Goal: Task Accomplishment & Management: Manage account settings

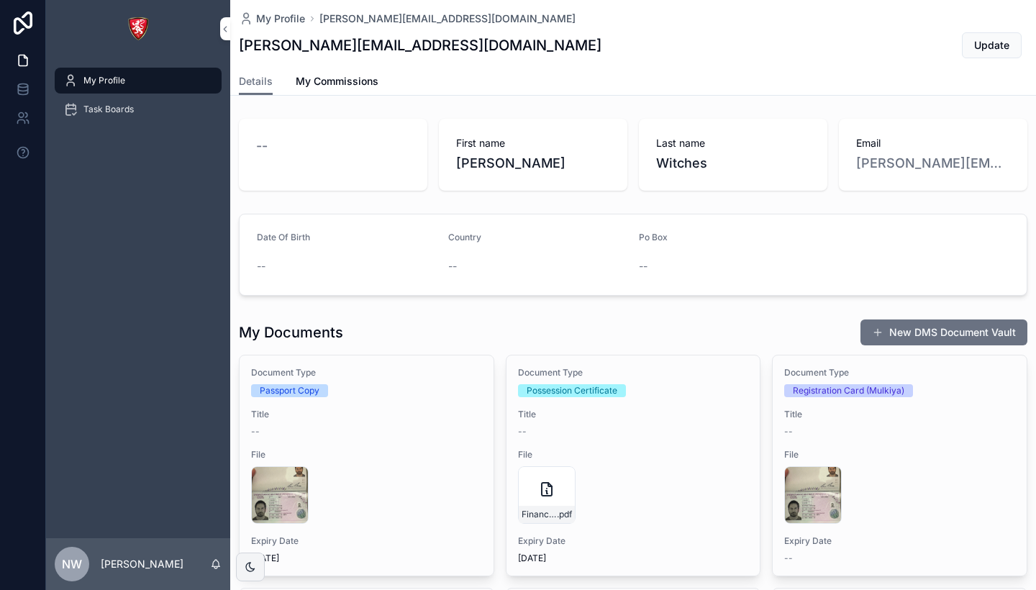
click at [979, 47] on span "Update" at bounding box center [991, 45] width 35 height 14
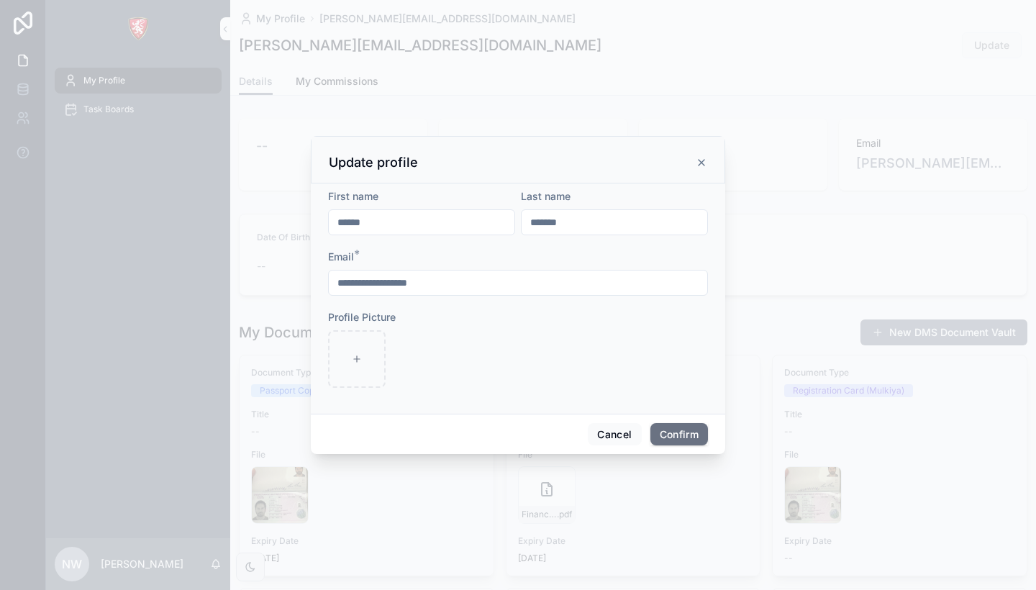
click at [544, 222] on input "*******" at bounding box center [614, 222] width 186 height 20
type input "*******"
click at [675, 437] on button "Confirm" at bounding box center [679, 434] width 58 height 23
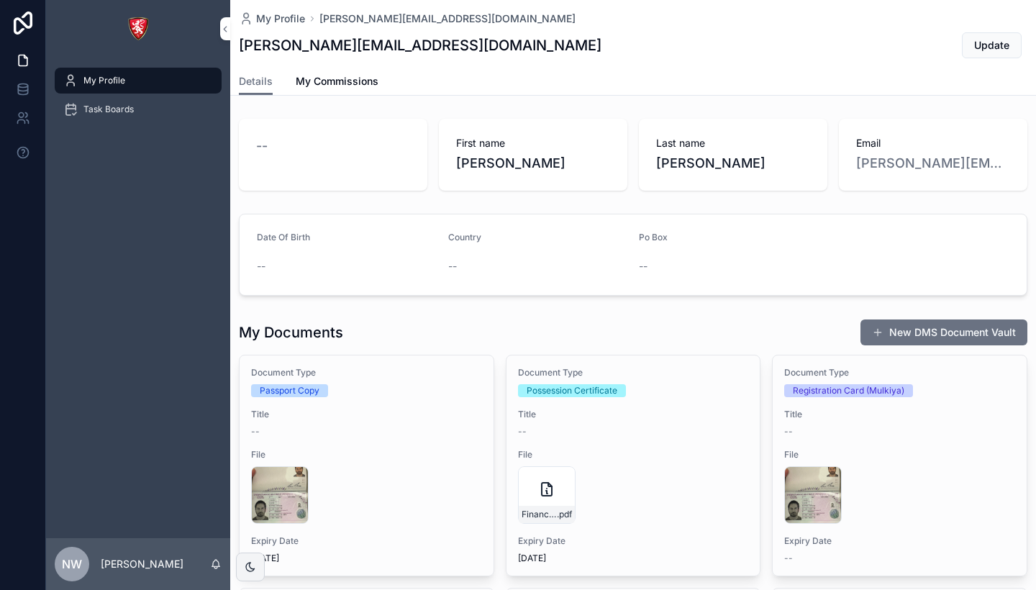
click at [411, 402] on div "Document Type Passport Copy Title -- File andrew_pp .jpg Expiry Date [DATE]" at bounding box center [366, 465] width 254 height 220
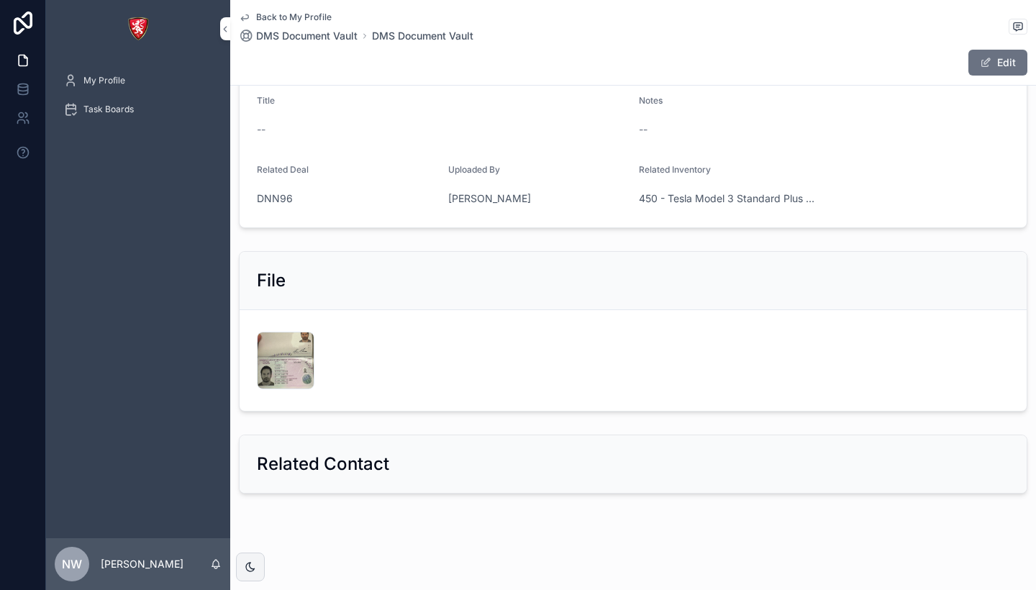
scroll to position [186, 0]
click at [0, 0] on div "scrollable content" at bounding box center [0, 0] width 0 height 0
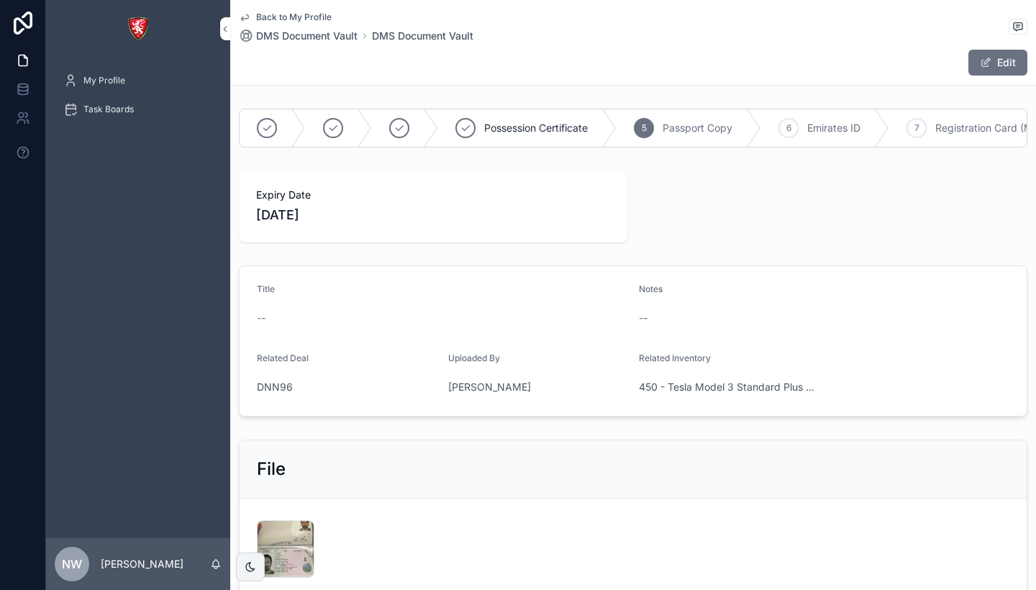
click at [247, 21] on icon "scrollable content" at bounding box center [245, 18] width 12 height 12
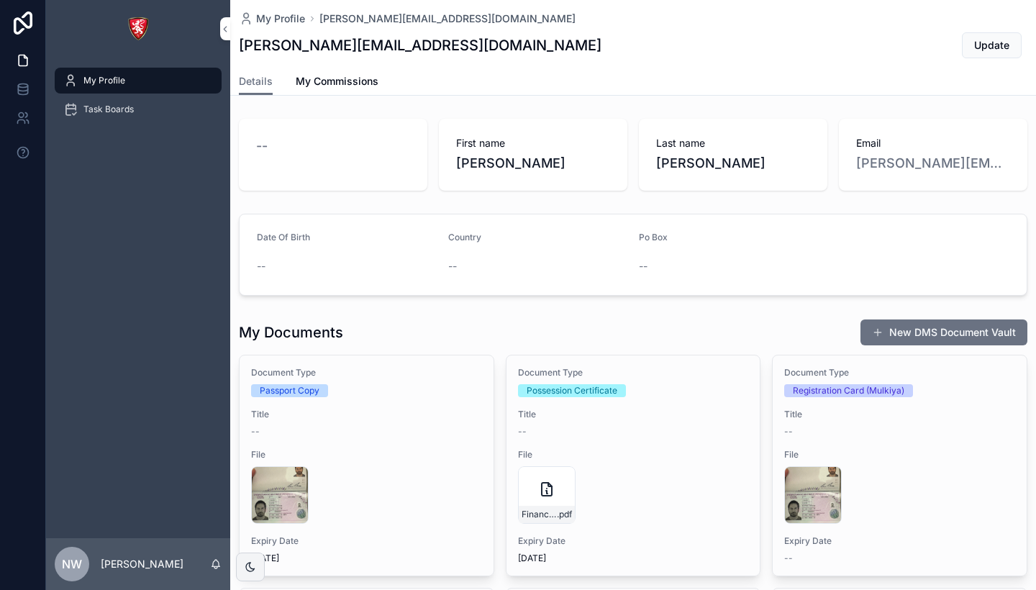
click at [111, 117] on div "Task Boards" at bounding box center [138, 109] width 150 height 23
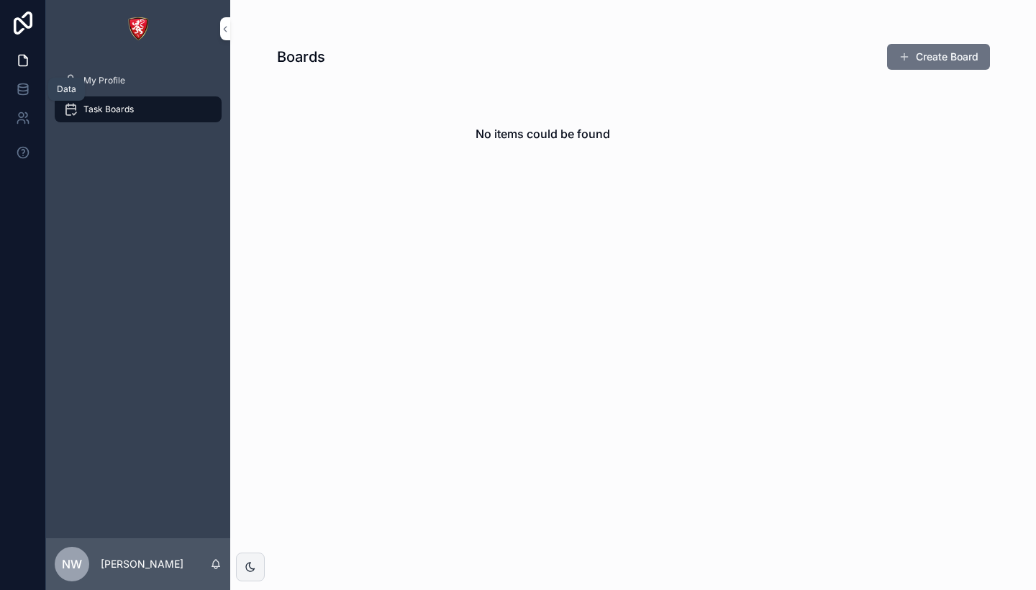
click at [23, 92] on icon at bounding box center [23, 89] width 14 height 14
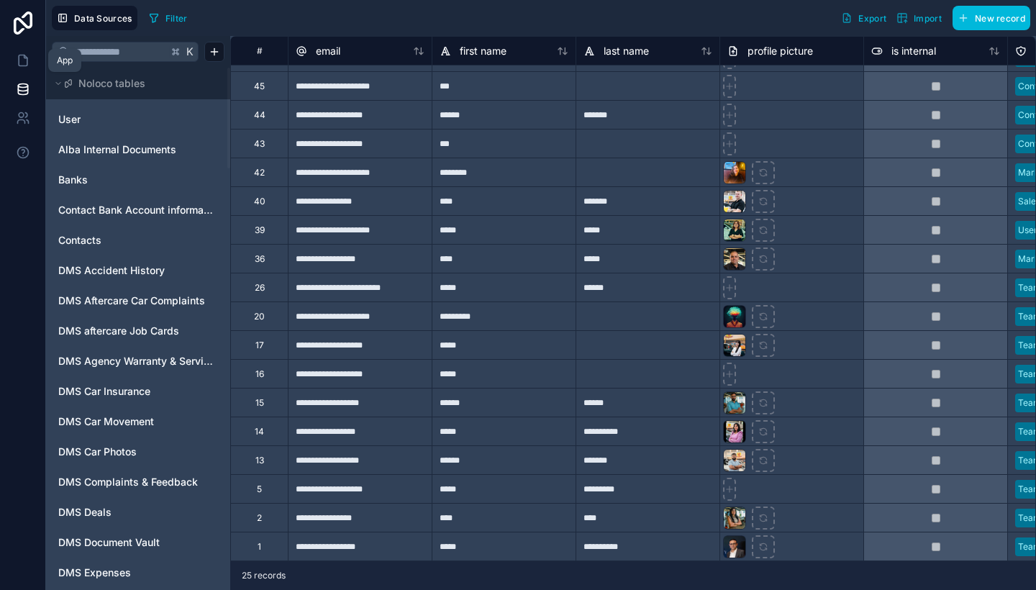
click at [22, 58] on icon at bounding box center [23, 60] width 14 height 14
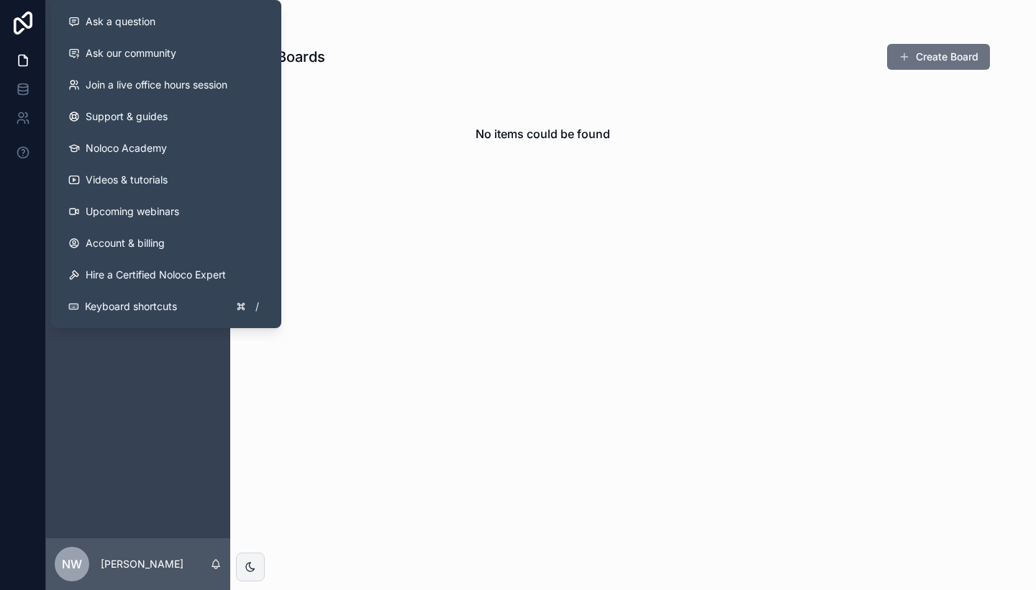
click at [24, 152] on icon at bounding box center [23, 152] width 3 height 4
click at [24, 118] on icon at bounding box center [23, 118] width 14 height 14
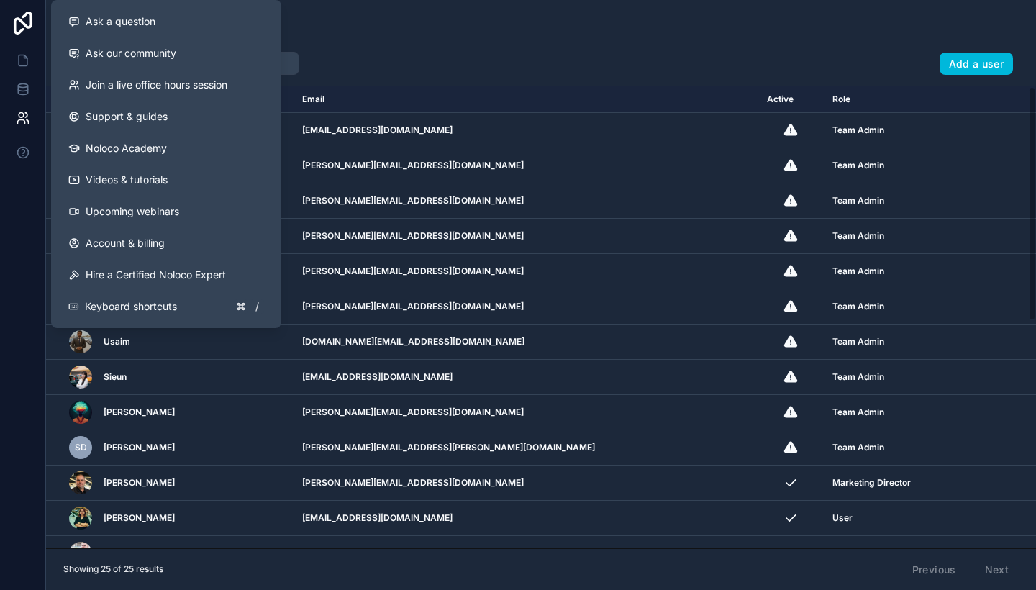
click at [0, 256] on div at bounding box center [23, 295] width 46 height 590
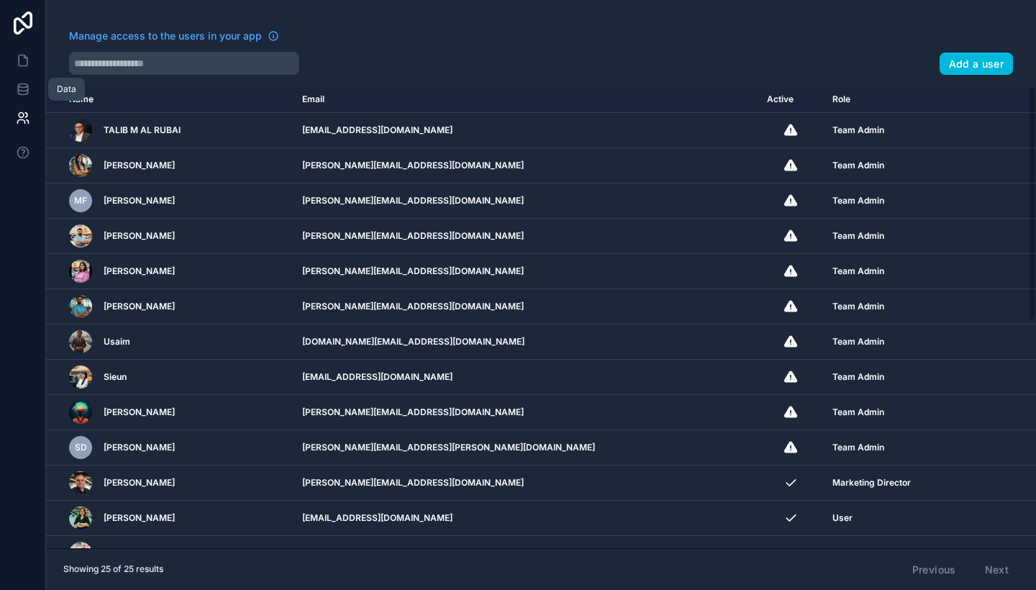
click at [22, 87] on icon at bounding box center [22, 86] width 9 height 4
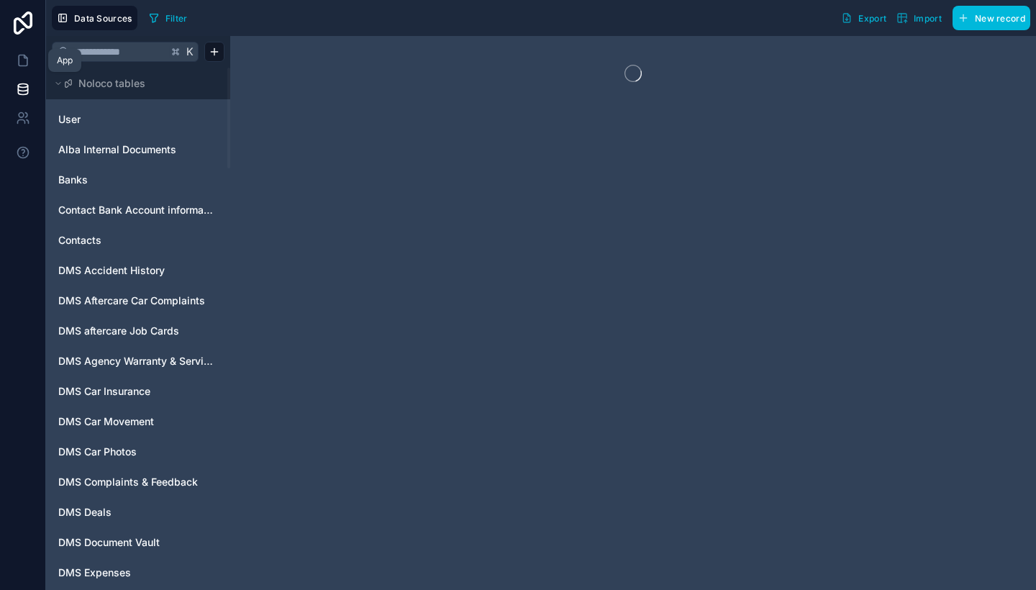
click at [25, 60] on icon at bounding box center [23, 60] width 14 height 14
